Goal: Navigation & Orientation: Find specific page/section

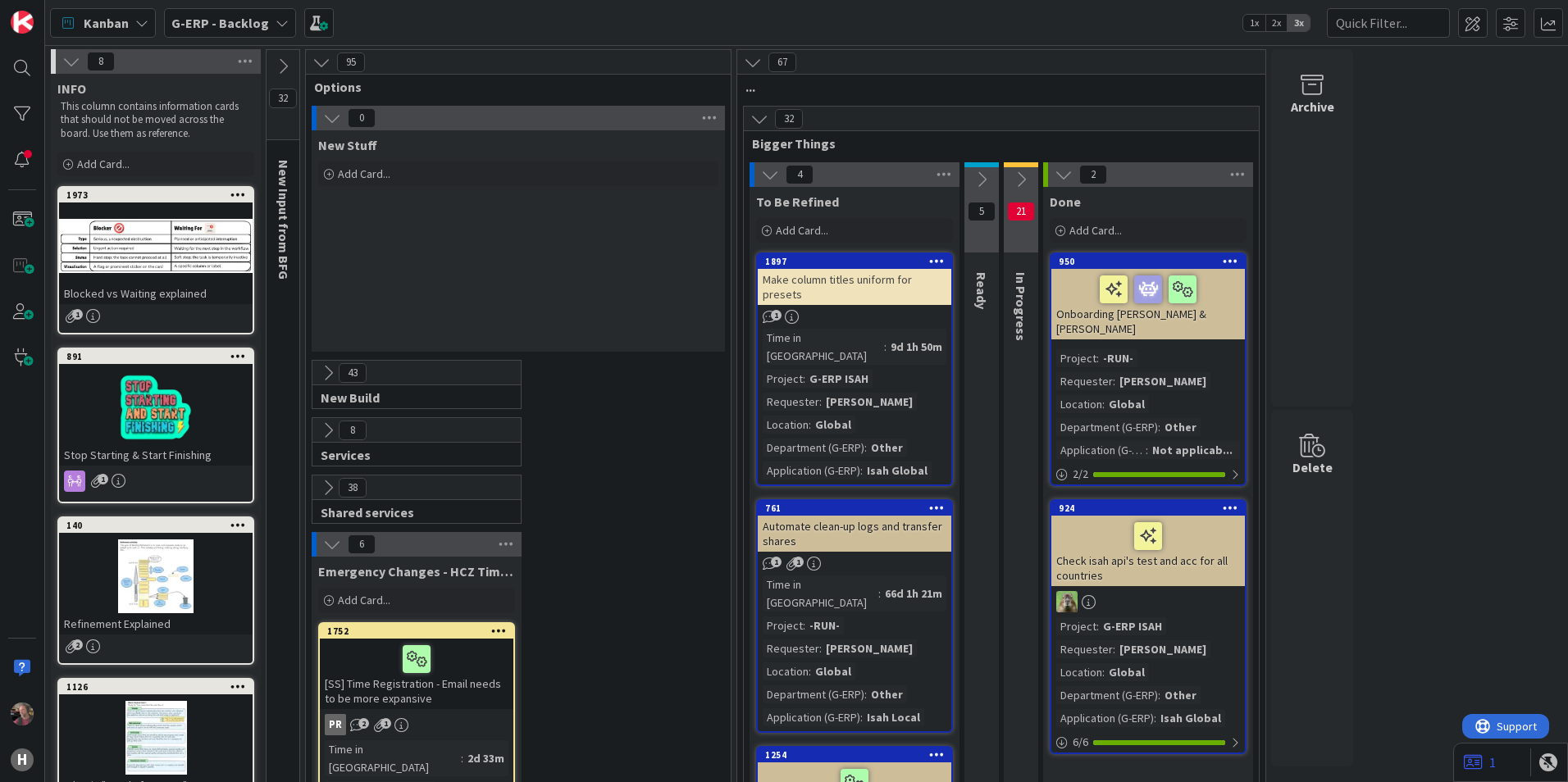
click at [217, 22] on b "G-ERP - Backlog" at bounding box center [219, 23] width 97 height 16
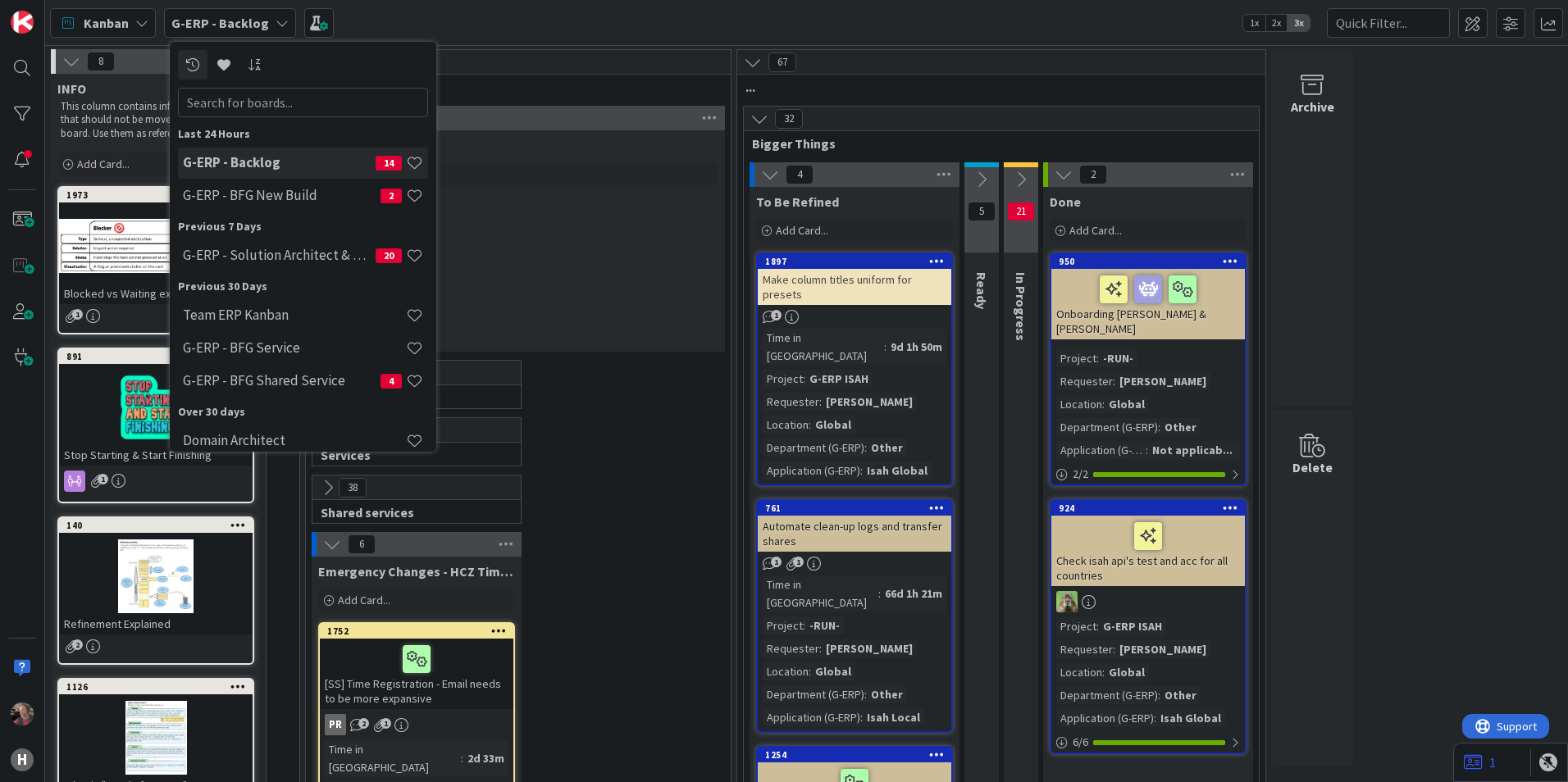
click at [121, 16] on span "Kanban" at bounding box center [107, 23] width 46 height 20
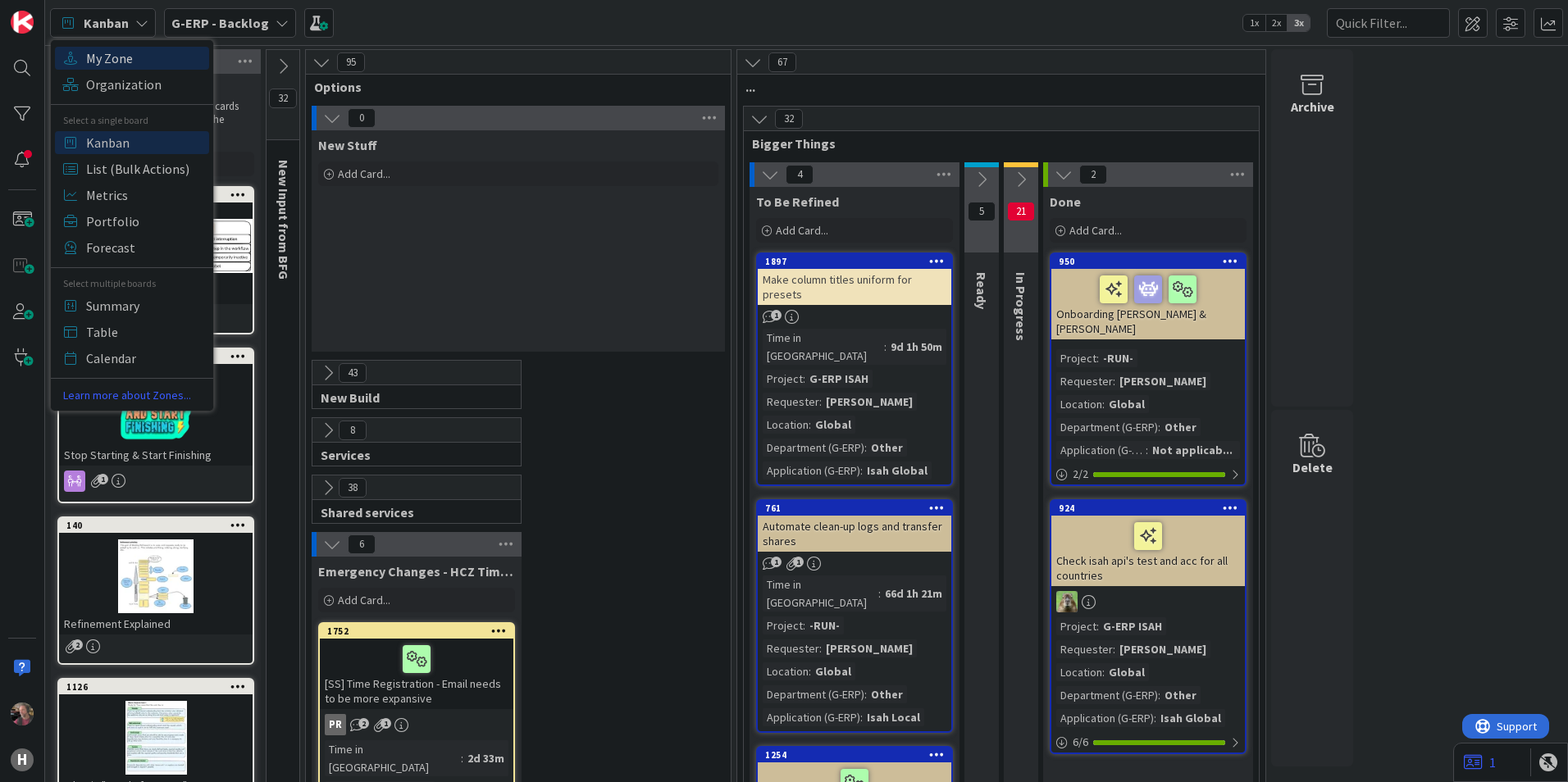
click at [122, 57] on span "My Zone" at bounding box center [146, 57] width 118 height 25
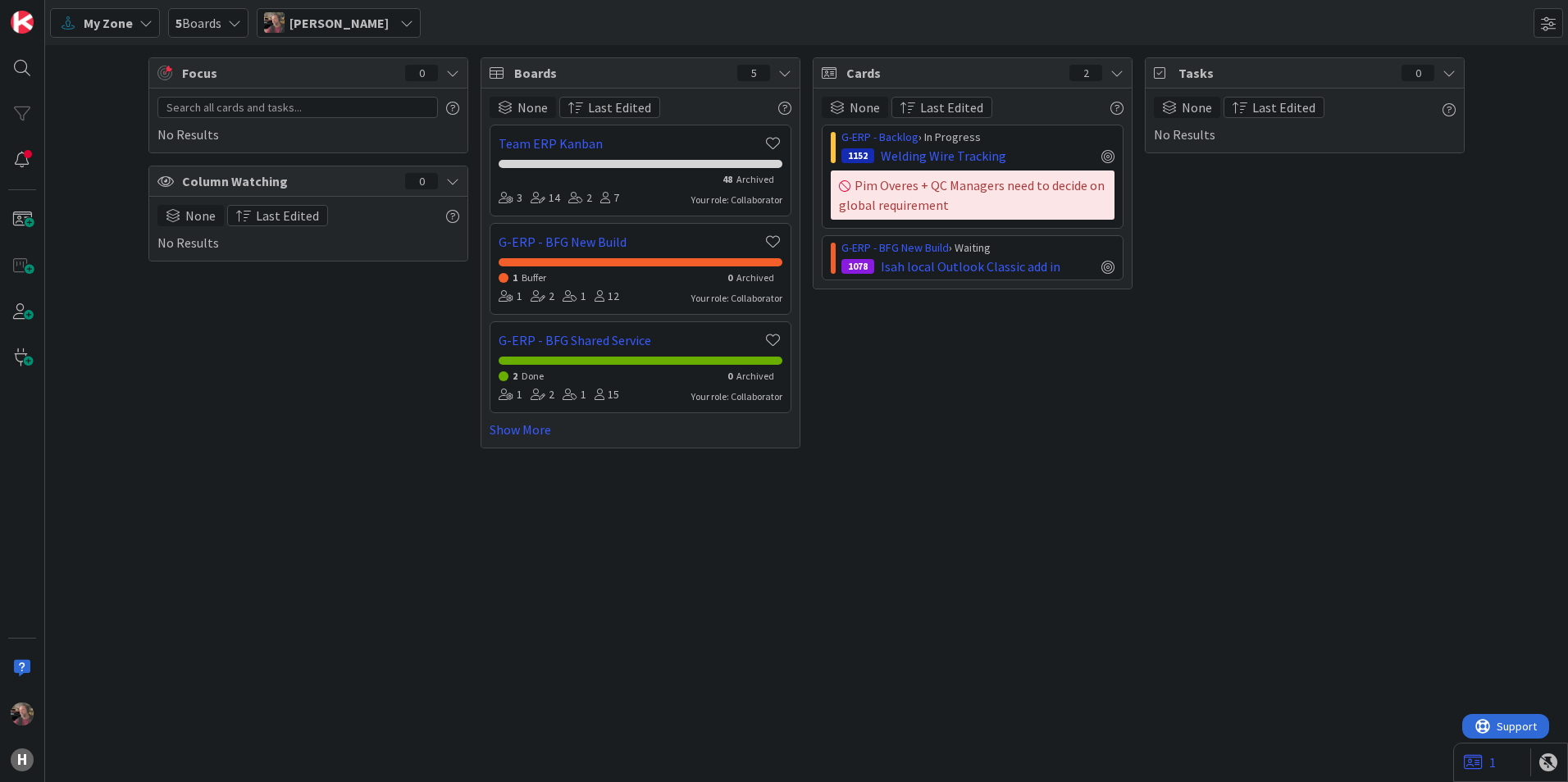
click at [1118, 76] on icon at bounding box center [1116, 73] width 13 height 13
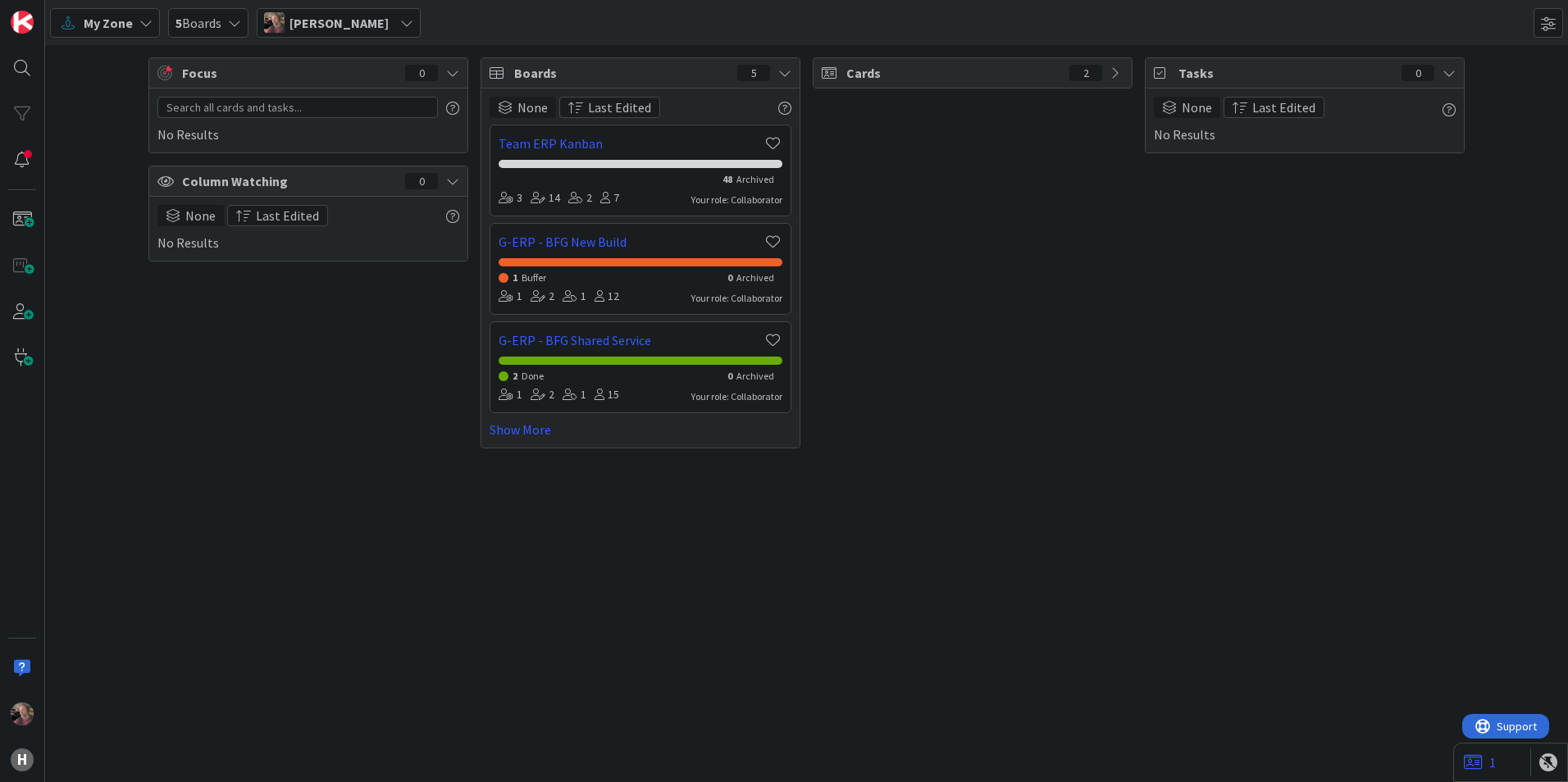
click at [1117, 76] on icon at bounding box center [1116, 73] width 13 height 13
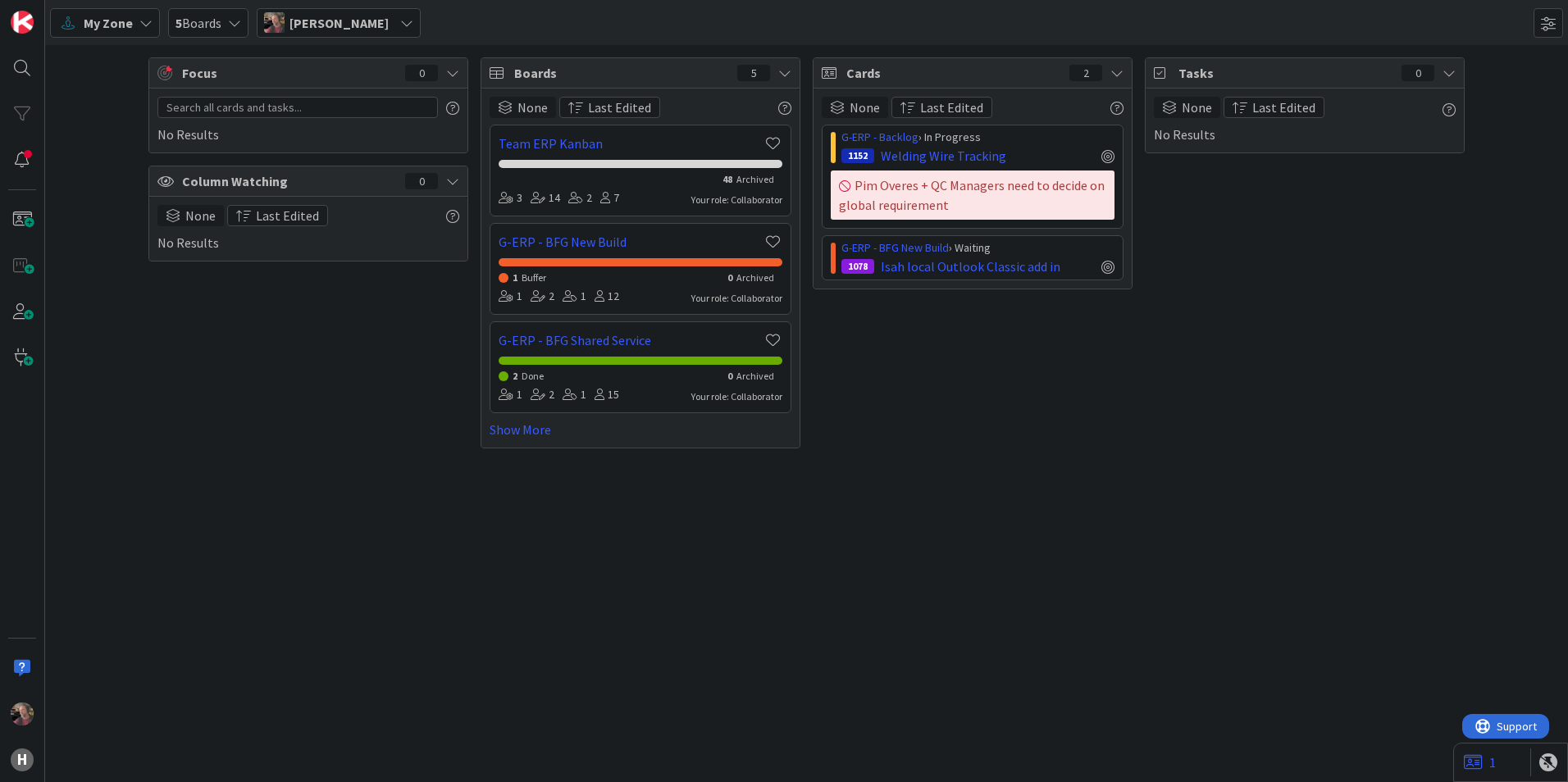
click at [789, 74] on icon at bounding box center [784, 73] width 13 height 13
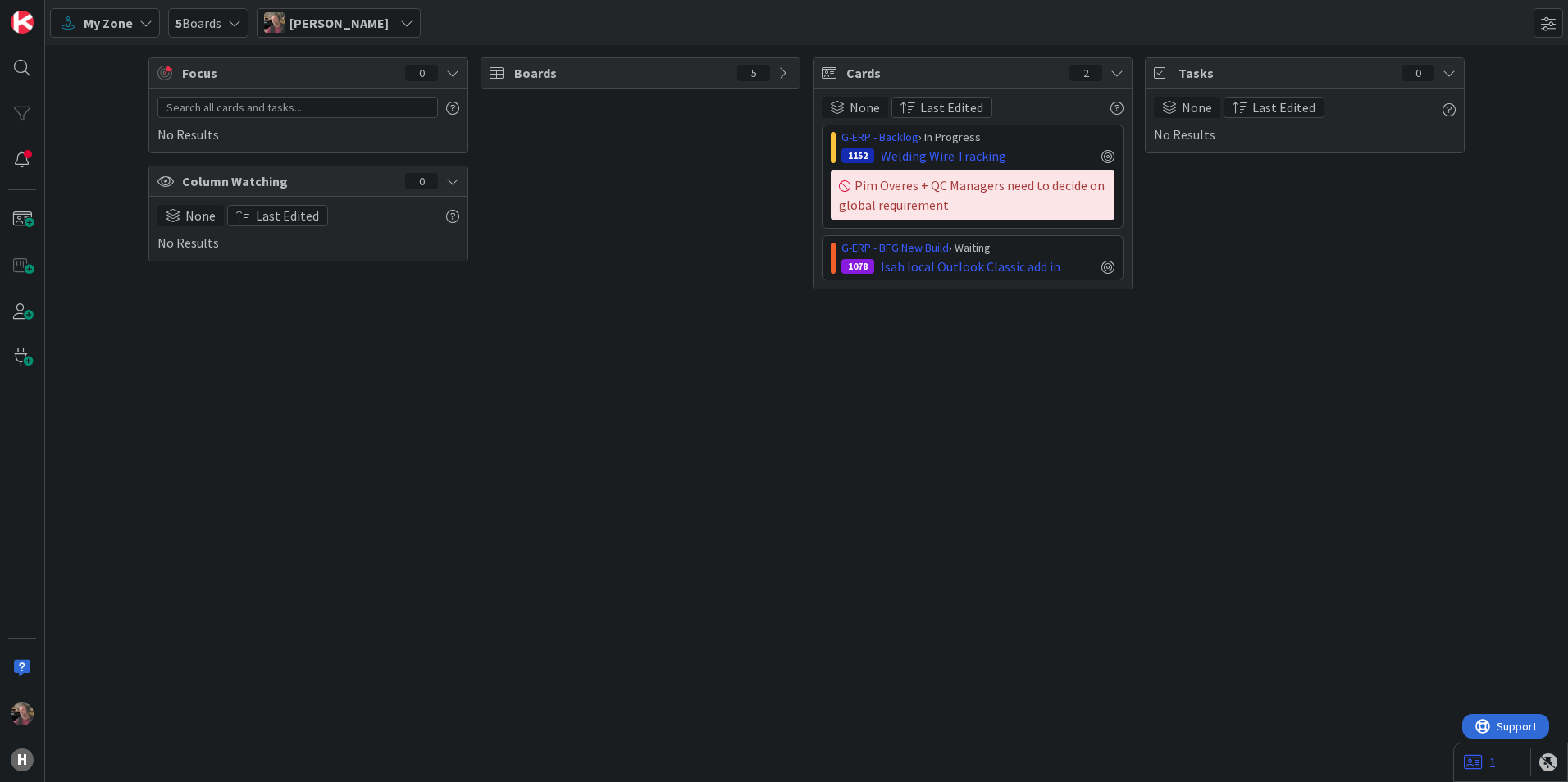
click at [785, 76] on icon at bounding box center [784, 73] width 13 height 13
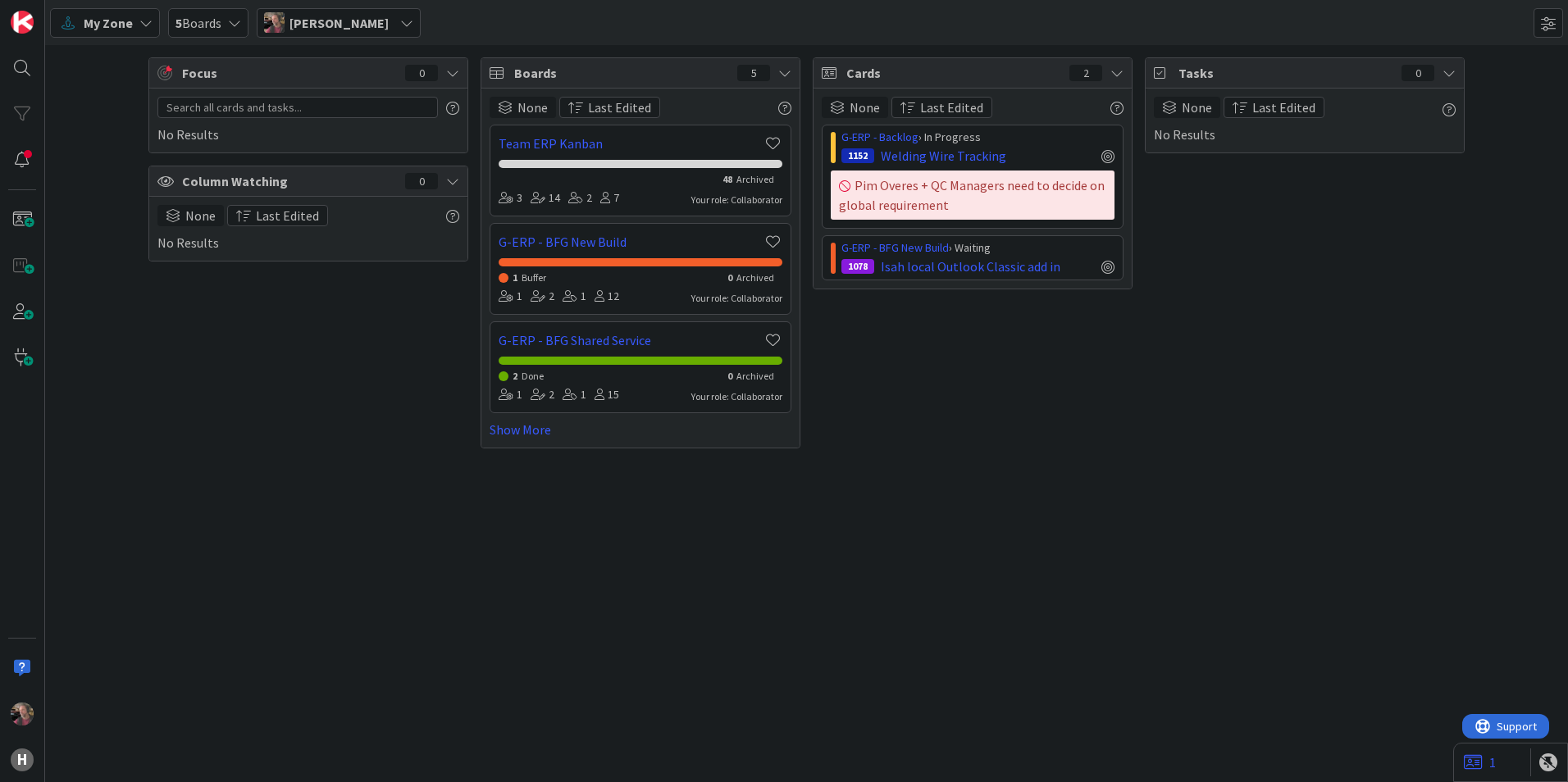
click at [245, 21] on div "5 Boards" at bounding box center [209, 23] width 80 height 29
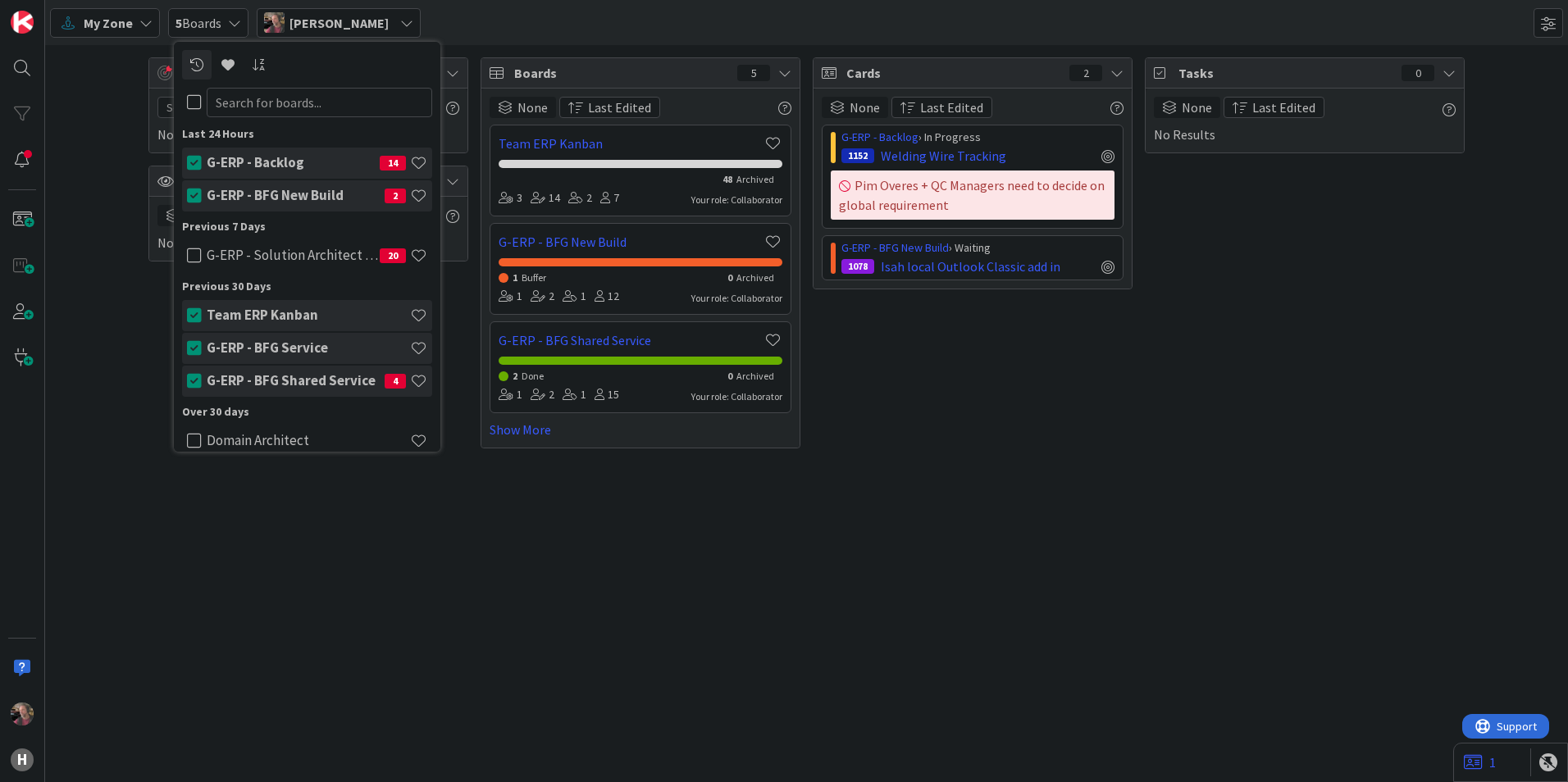
click at [103, 31] on span "My Zone" at bounding box center [108, 23] width 49 height 20
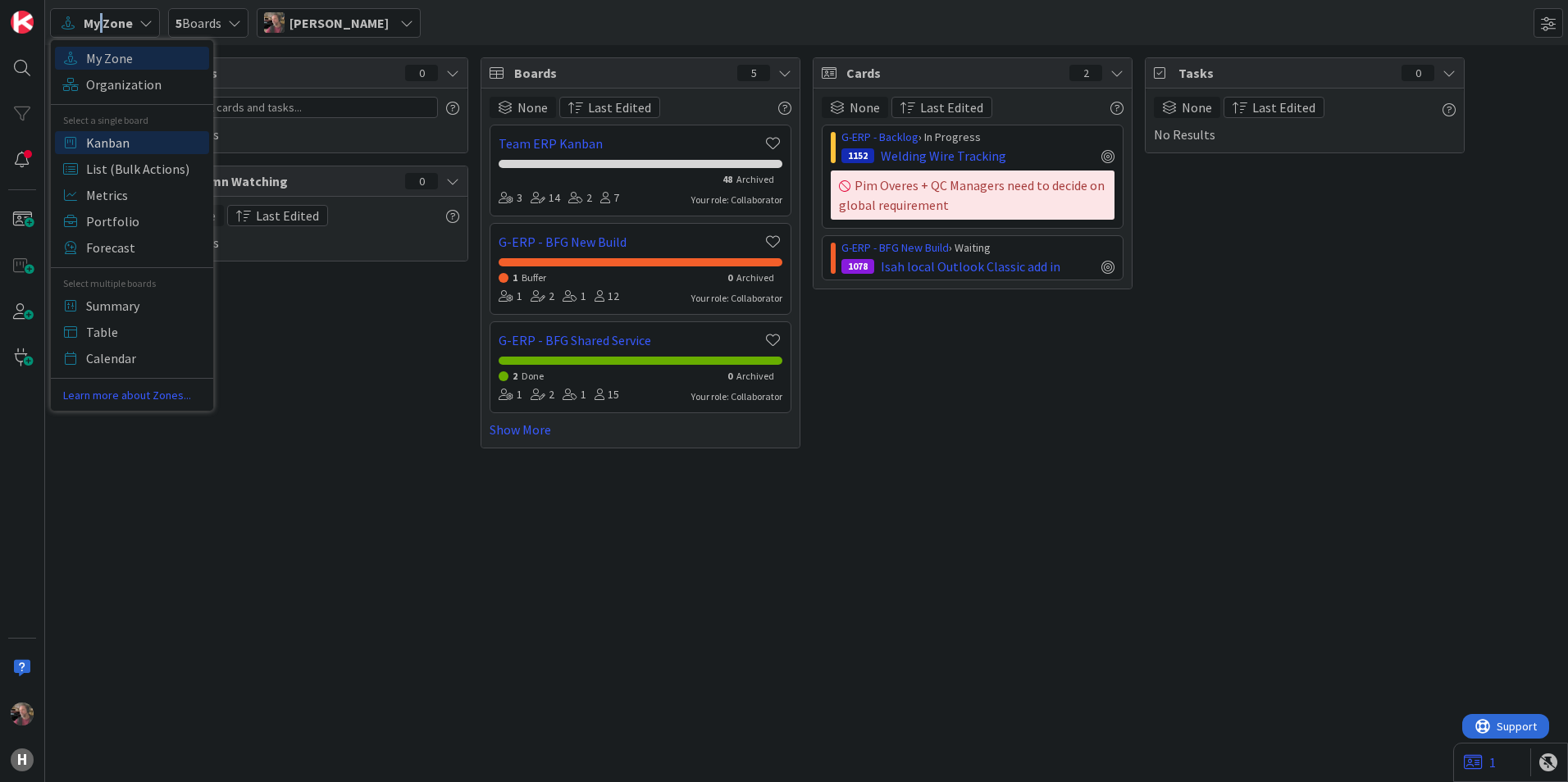
click at [127, 132] on span "Kanban" at bounding box center [146, 142] width 118 height 25
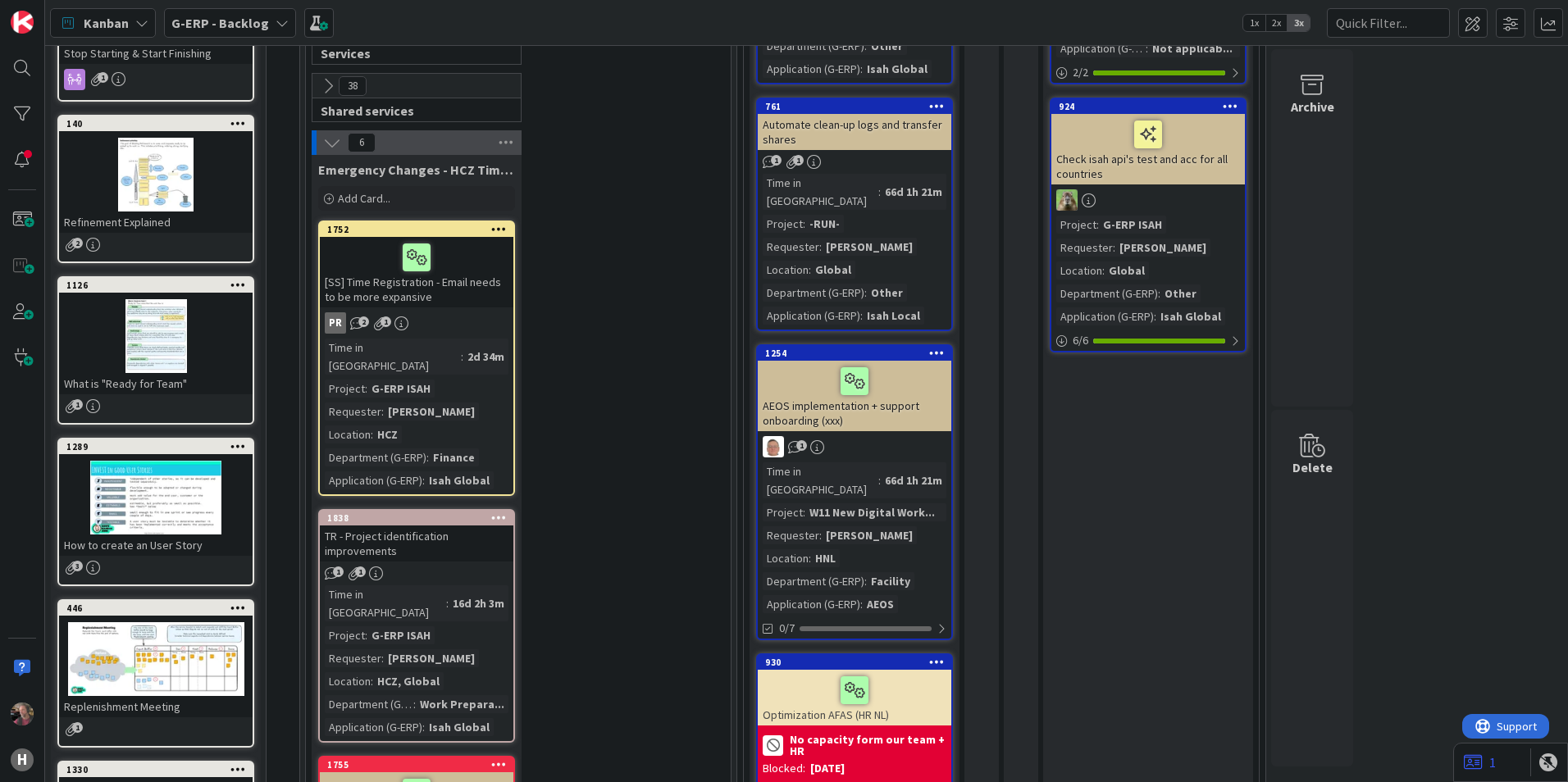
scroll to position [399, 0]
